Goal: Information Seeking & Learning: Learn about a topic

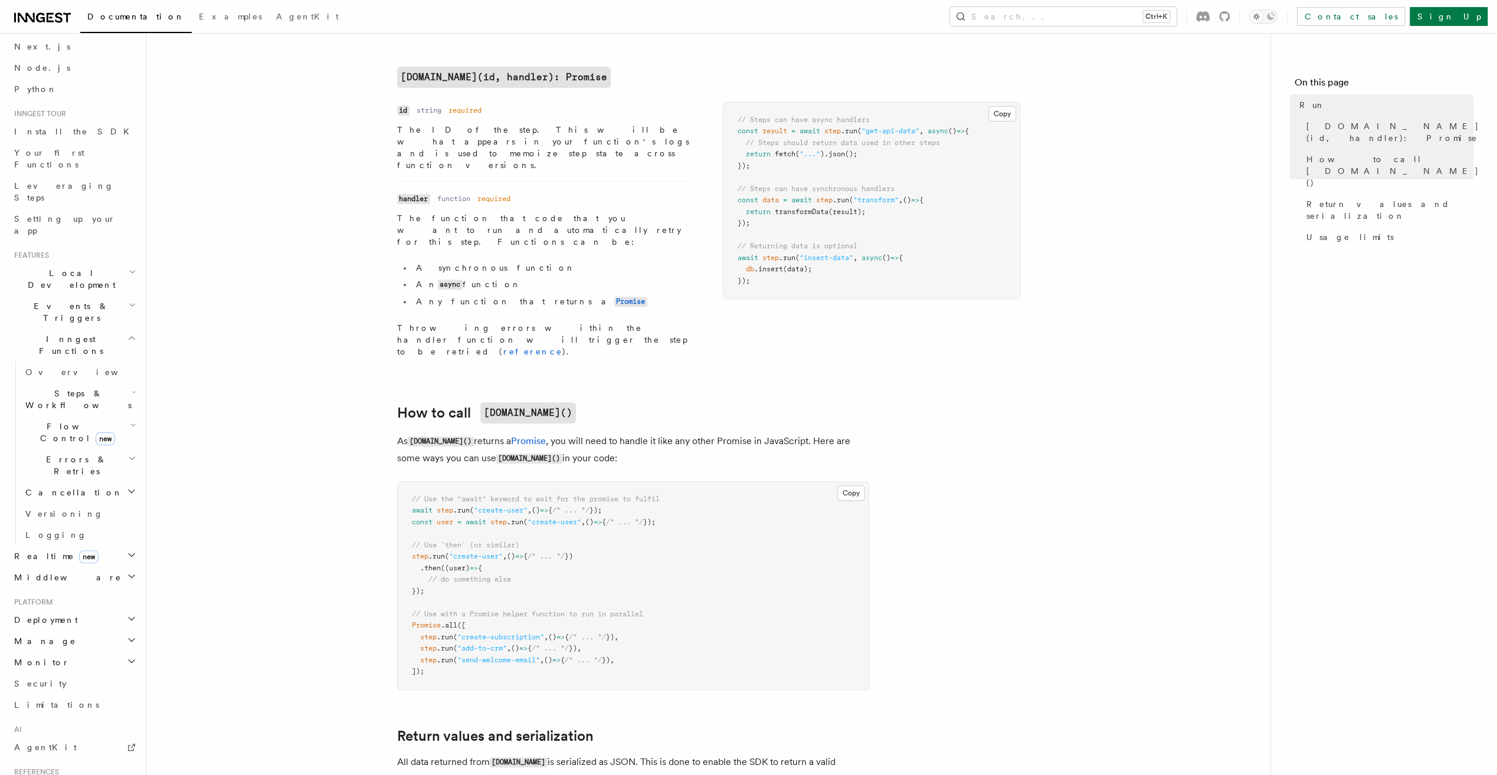
scroll to position [118, 0]
click at [67, 583] on h2 "Monitor" at bounding box center [73, 593] width 129 height 21
click at [87, 643] on span "Inspecting function runs" at bounding box center [69, 653] width 89 height 21
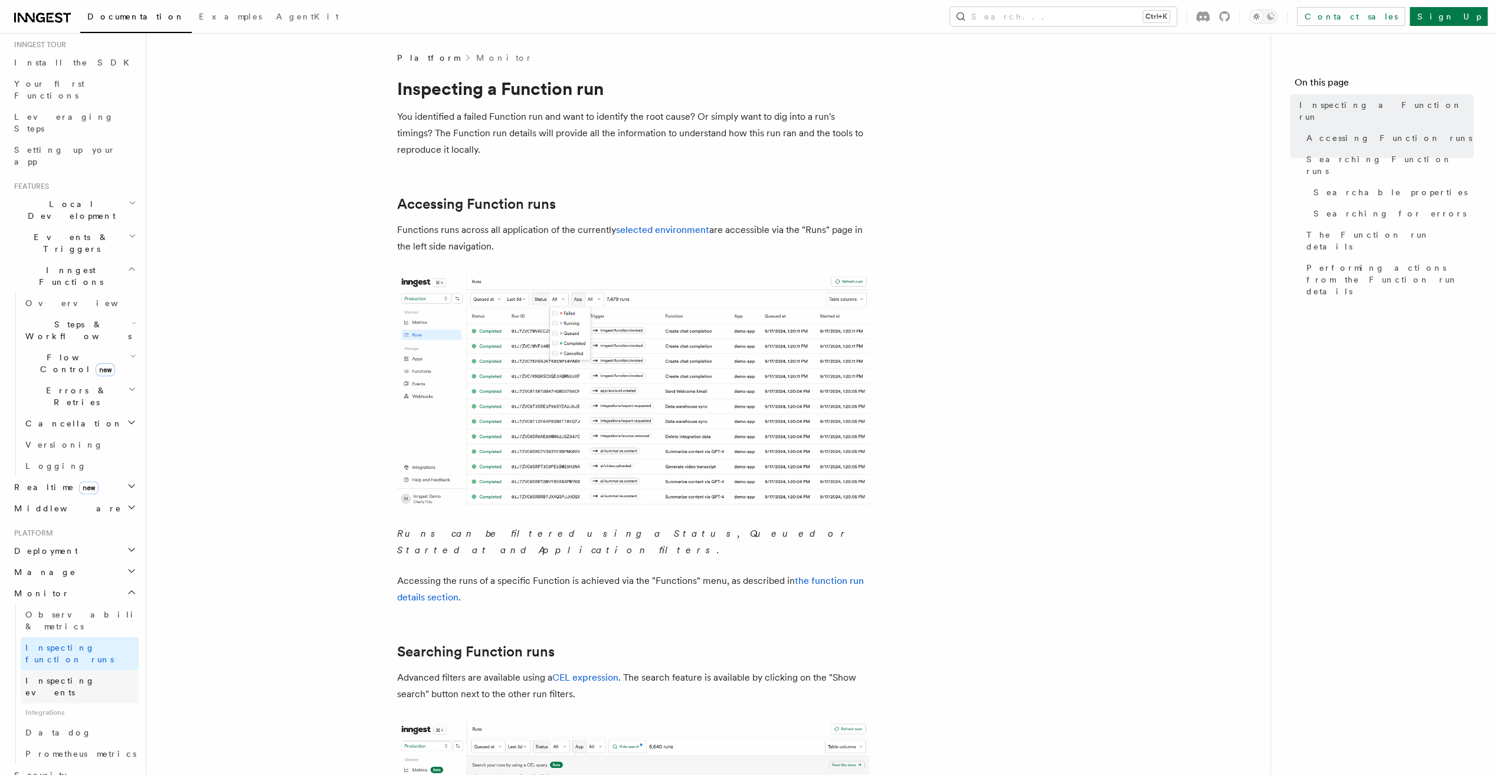
click at [84, 676] on span "Inspecting events" at bounding box center [60, 686] width 70 height 21
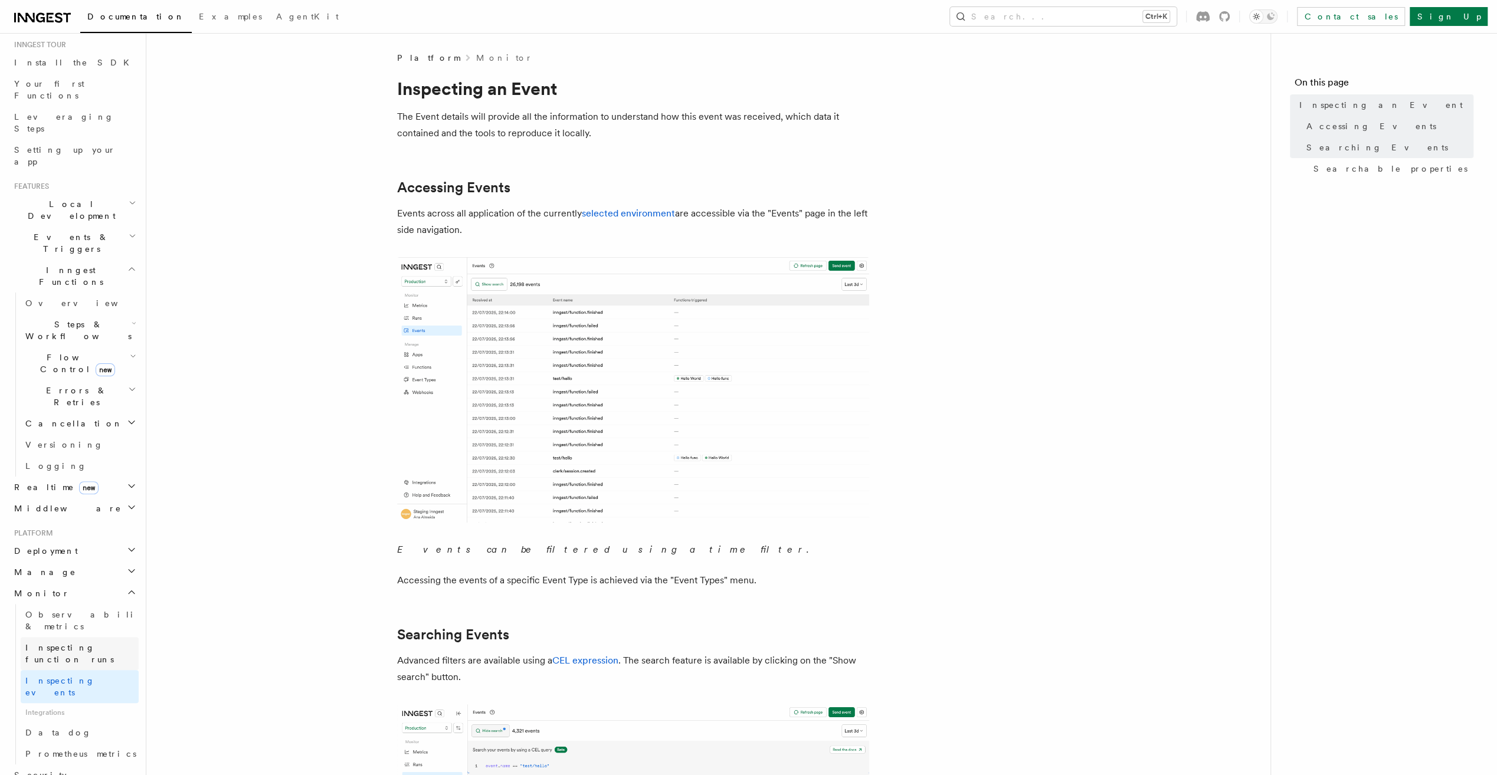
click at [87, 637] on link "Inspecting function runs" at bounding box center [80, 653] width 118 height 33
